Goal: Information Seeking & Learning: Learn about a topic

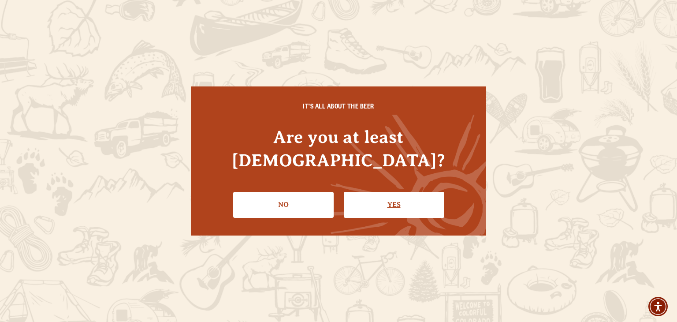
click at [390, 201] on link "Yes" at bounding box center [394, 205] width 100 height 26
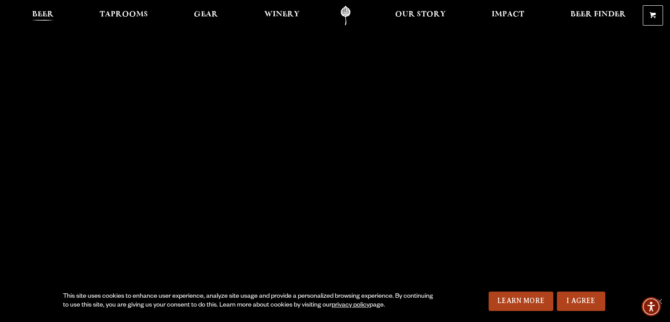
click at [36, 14] on span "Beer" at bounding box center [43, 14] width 22 height 7
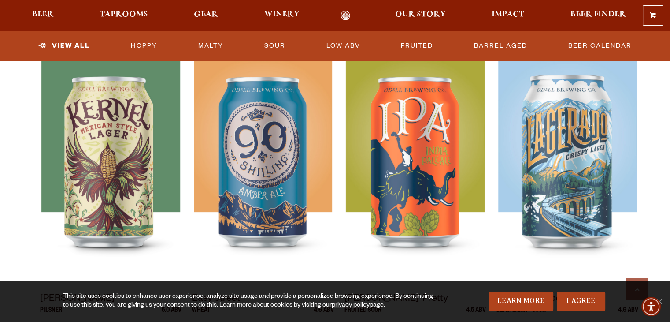
scroll to position [412, 0]
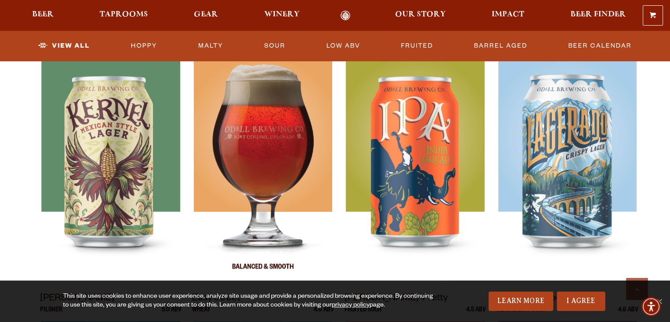
click at [277, 158] on img at bounding box center [263, 170] width 138 height 220
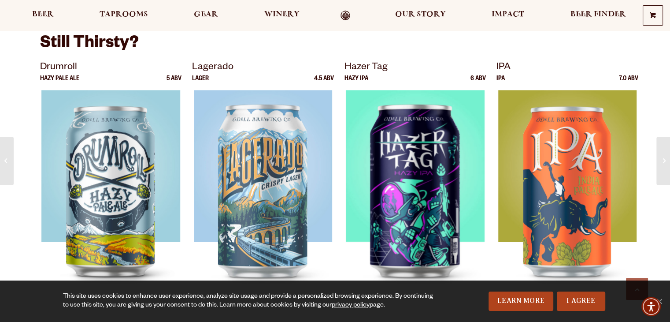
scroll to position [1569, 0]
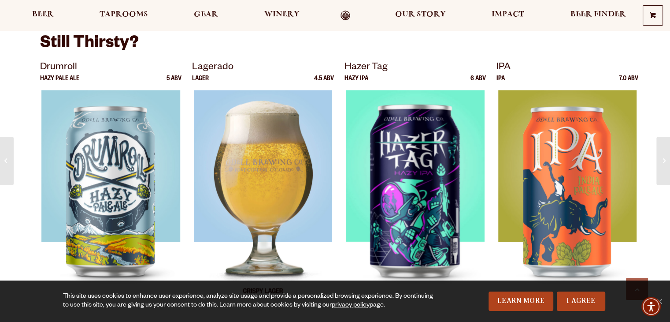
click at [260, 170] on img at bounding box center [263, 200] width 138 height 220
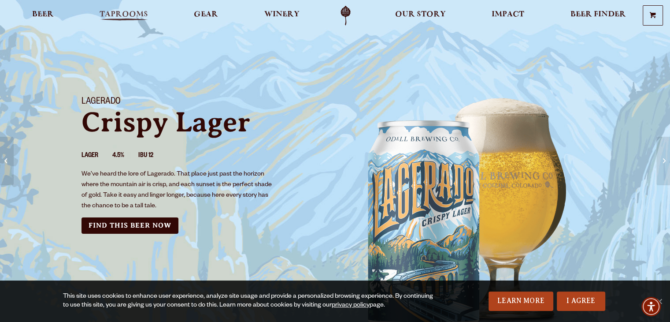
click at [125, 16] on span "Taprooms" at bounding box center [124, 14] width 48 height 7
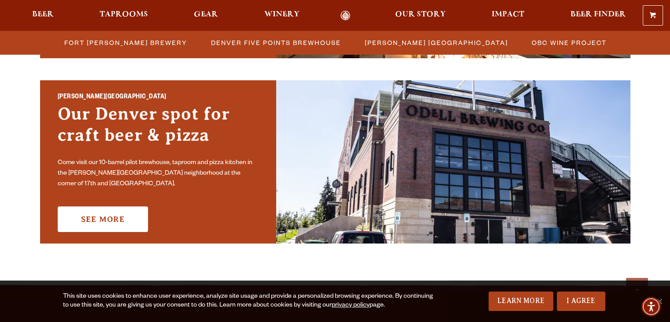
scroll to position [653, 0]
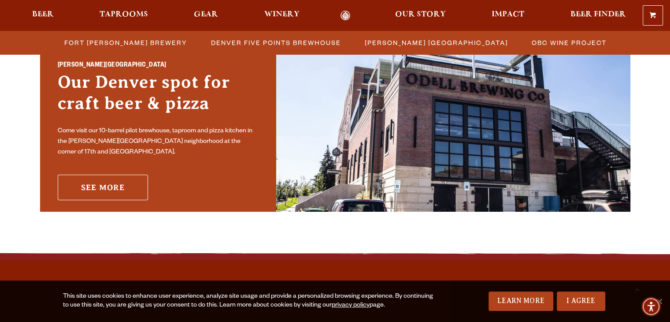
click at [131, 175] on link "See More" at bounding box center [103, 187] width 90 height 26
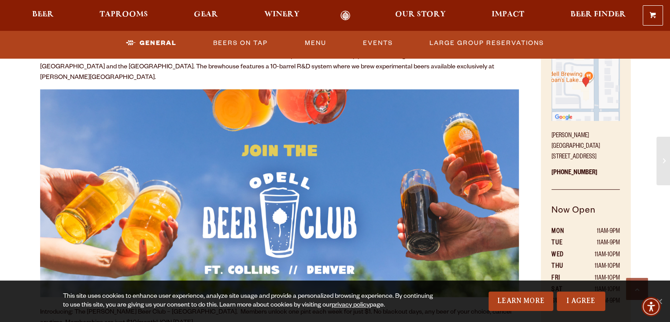
scroll to position [433, 0]
click at [238, 46] on link "Beers On Tap" at bounding box center [241, 43] width 62 height 20
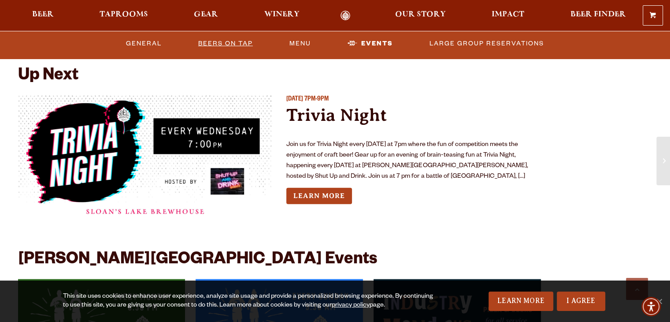
scroll to position [2117, 0]
